Goal: Communication & Community: Answer question/provide support

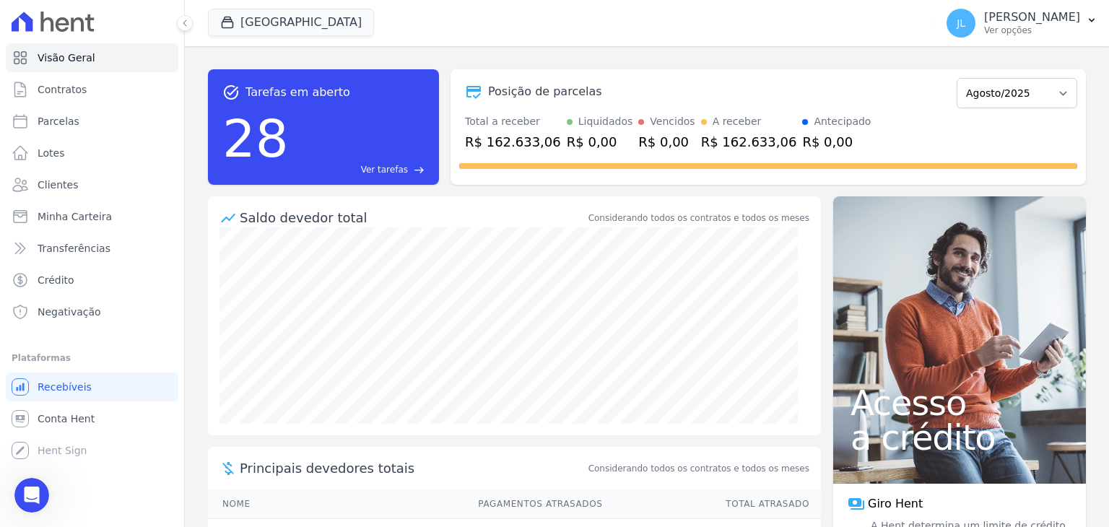
scroll to position [1, 0]
click at [20, 494] on icon "Abertura do Messenger da Intercom" at bounding box center [30, 494] width 24 height 24
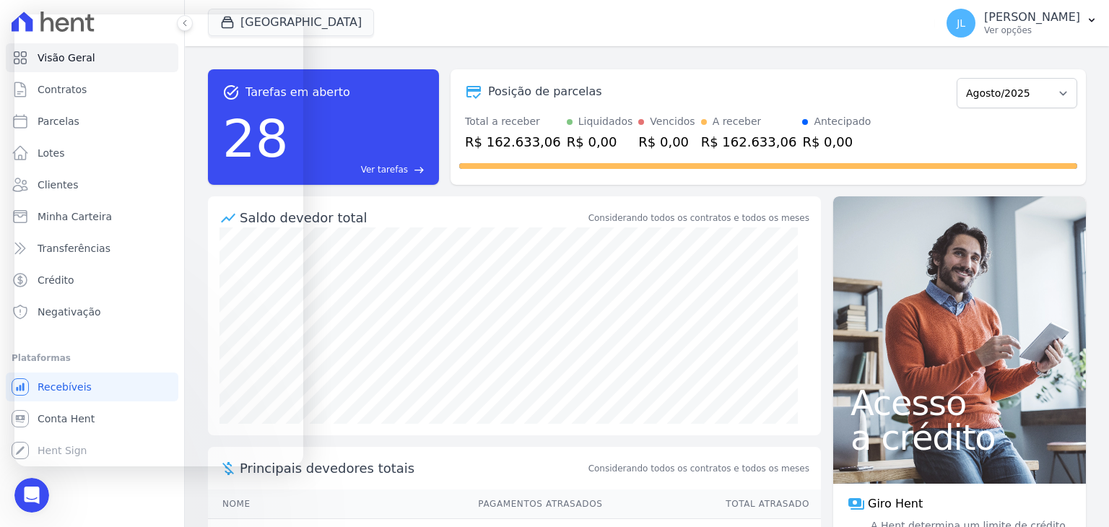
scroll to position [0, 0]
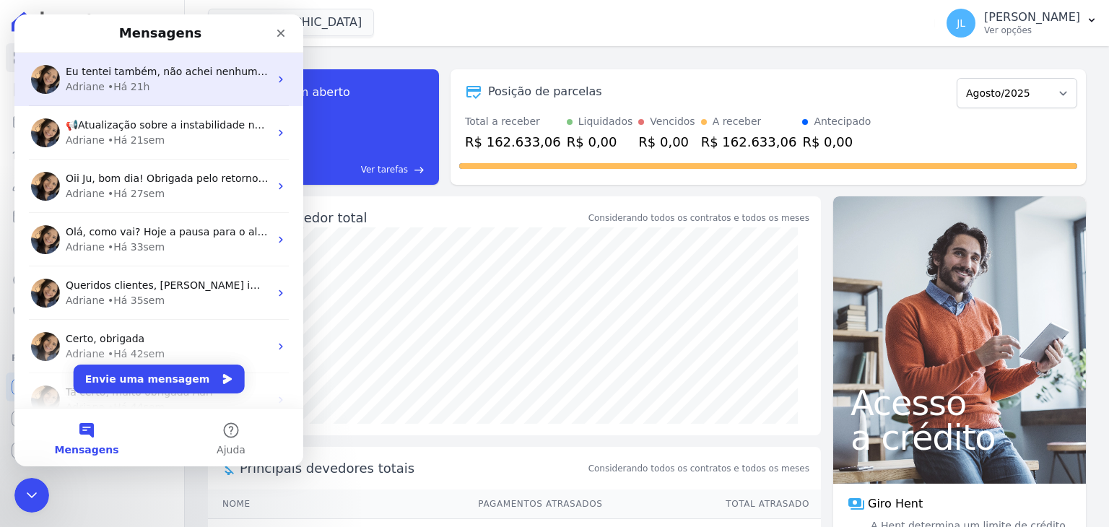
click at [124, 79] on div "• Há 21h" at bounding box center [129, 86] width 43 height 15
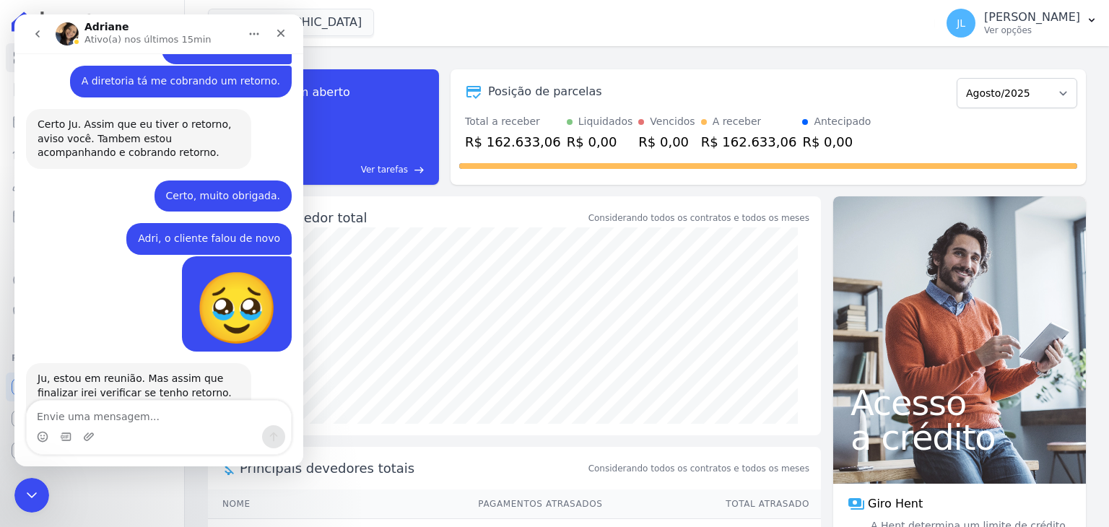
scroll to position [8540, 0]
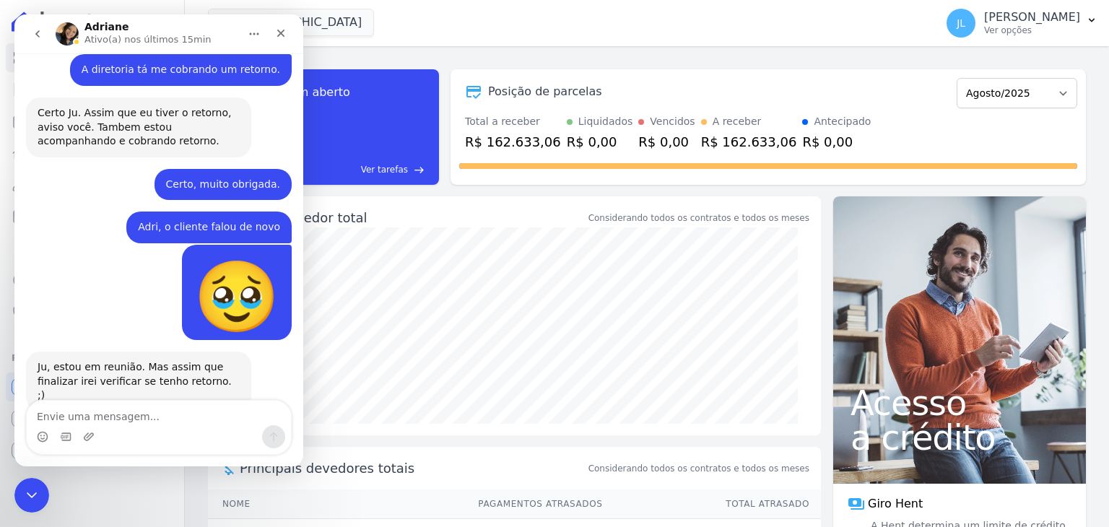
click at [117, 420] on textarea "Envie uma mensagem..." at bounding box center [159, 413] width 264 height 25
type textarea "Bom dia Adri"
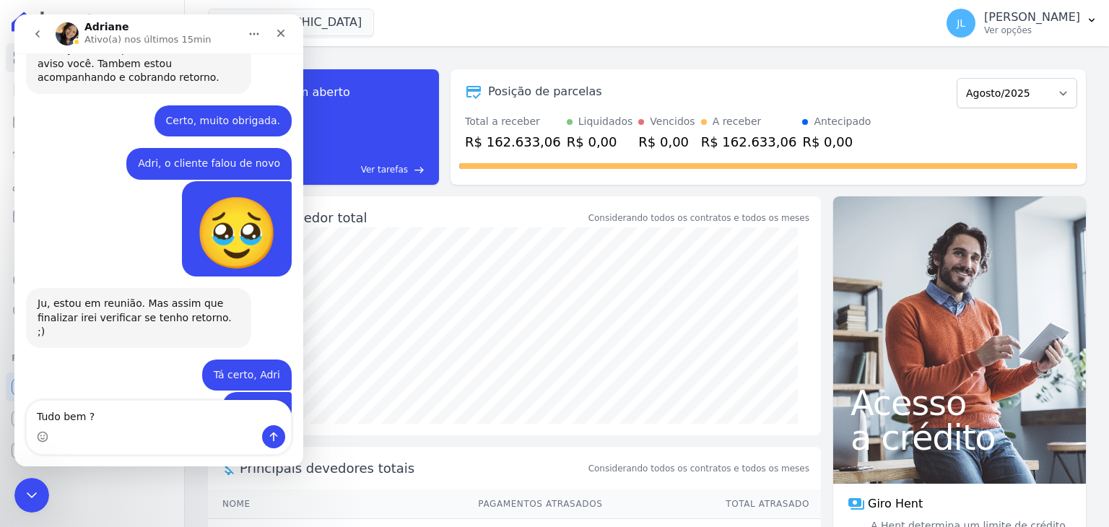
type textarea "Tudo bem ?"
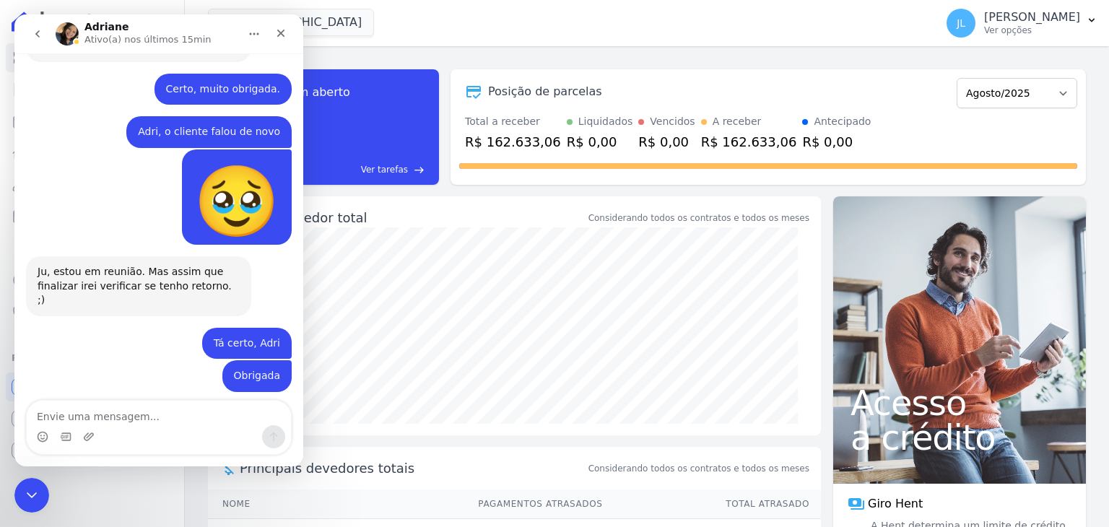
scroll to position [8636, 0]
type textarea "Algum retorno ?"
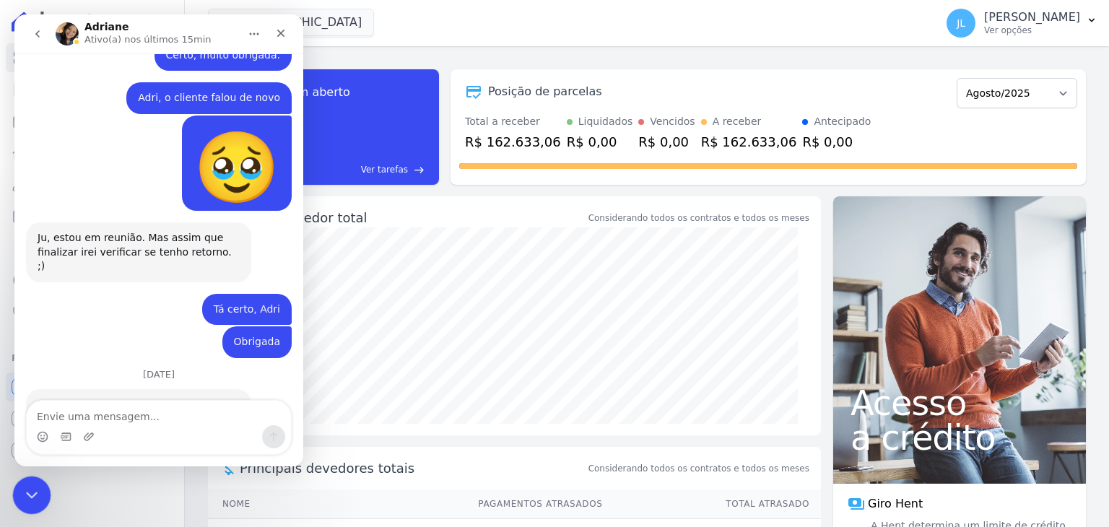
click at [26, 485] on icon "Encerramento do Messenger da Intercom" at bounding box center [29, 493] width 17 height 17
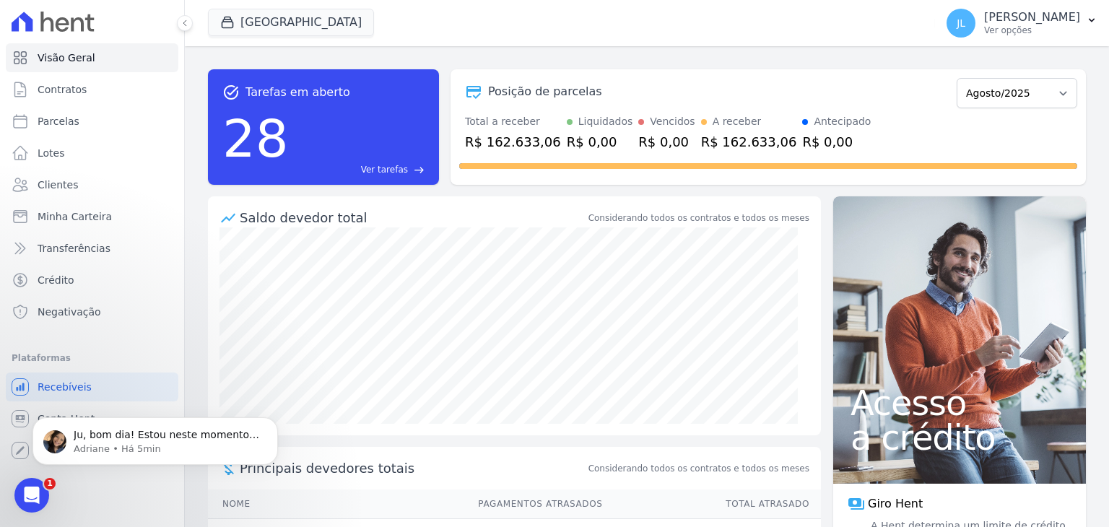
scroll to position [8761, 0]
click at [129, 436] on p "Ju, bom dia! Estou neste momento no chat com o time do Serasa. Retorno com você…" at bounding box center [167, 435] width 186 height 14
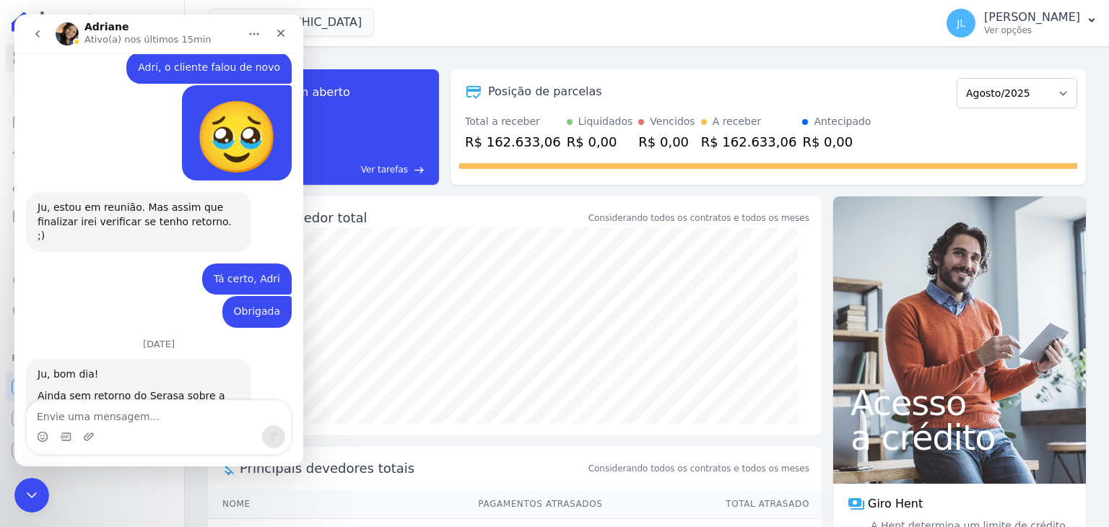
scroll to position [8785, 0]
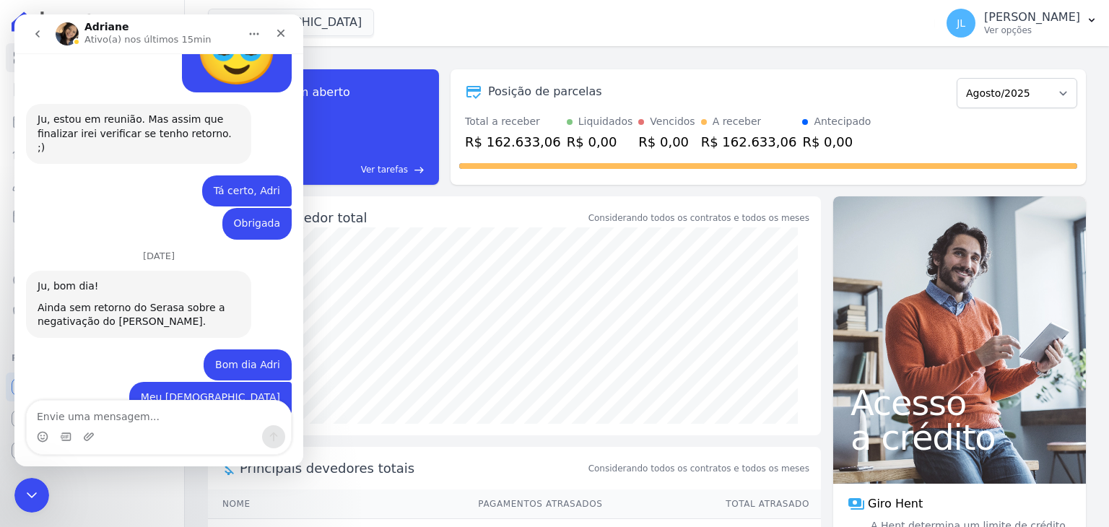
click at [118, 411] on textarea "Envie uma mensagem..." at bounding box center [159, 413] width 264 height 25
type textarea "G"
type textarea "Tá certo"
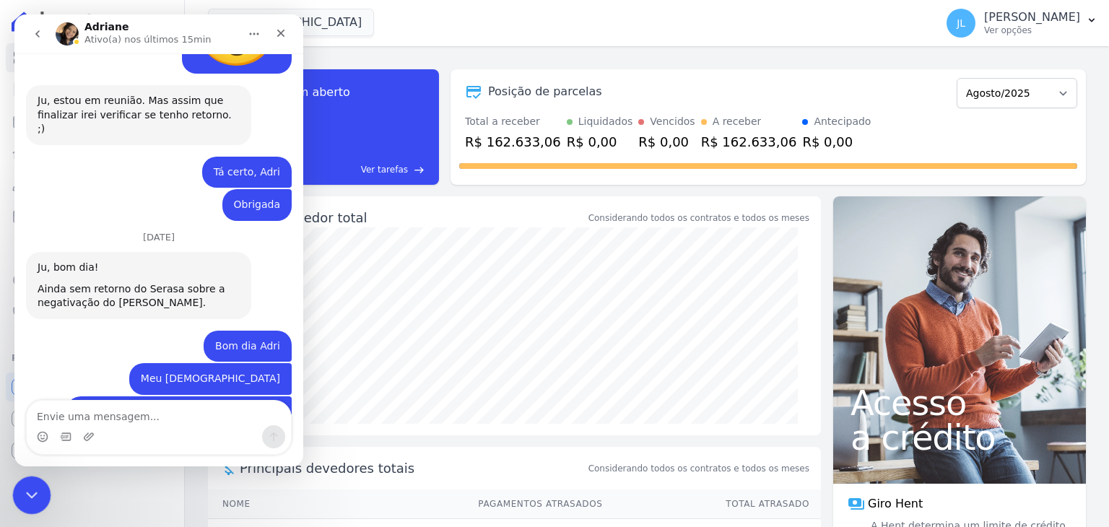
click at [29, 495] on icon "Encerramento do Messenger da Intercom" at bounding box center [30, 493] width 10 height 6
